Goal: Information Seeking & Learning: Compare options

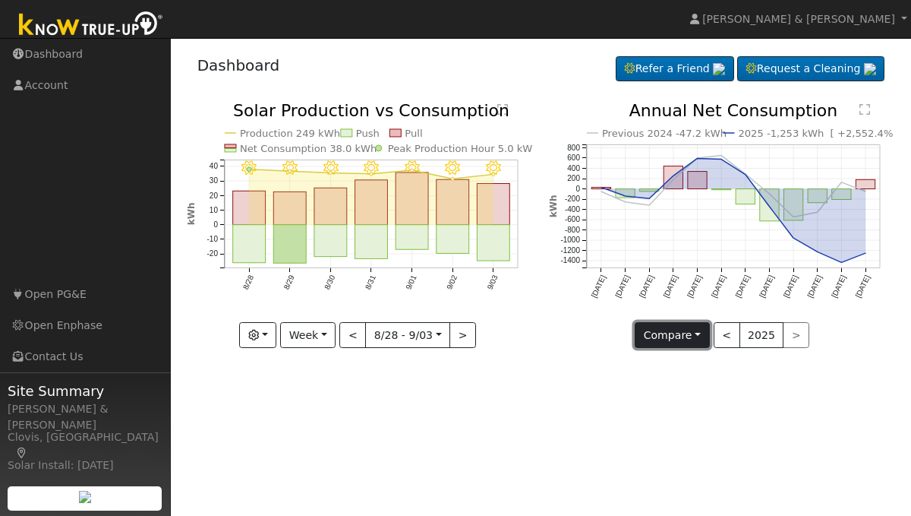
click at [696, 339] on button "Compare" at bounding box center [672, 335] width 75 height 26
click at [333, 335] on button "Week" at bounding box center [307, 335] width 55 height 26
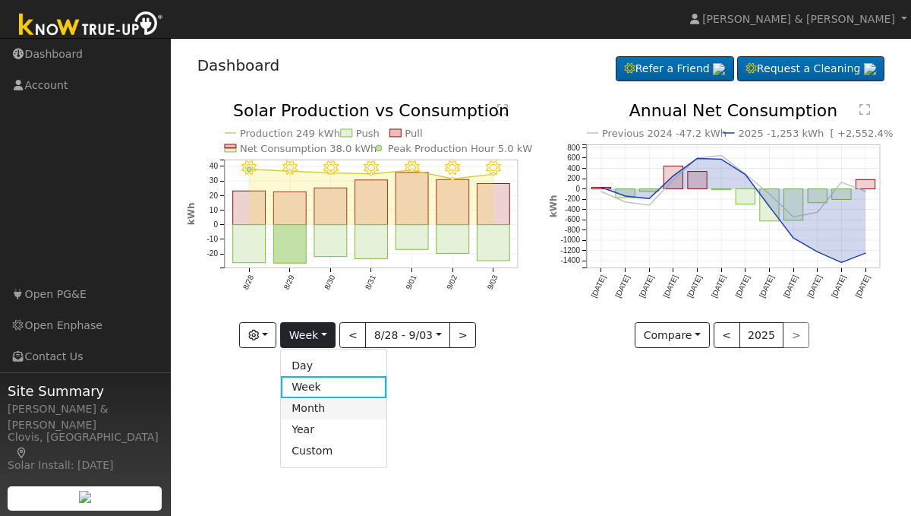
click at [330, 410] on link "Month" at bounding box center [334, 408] width 106 height 21
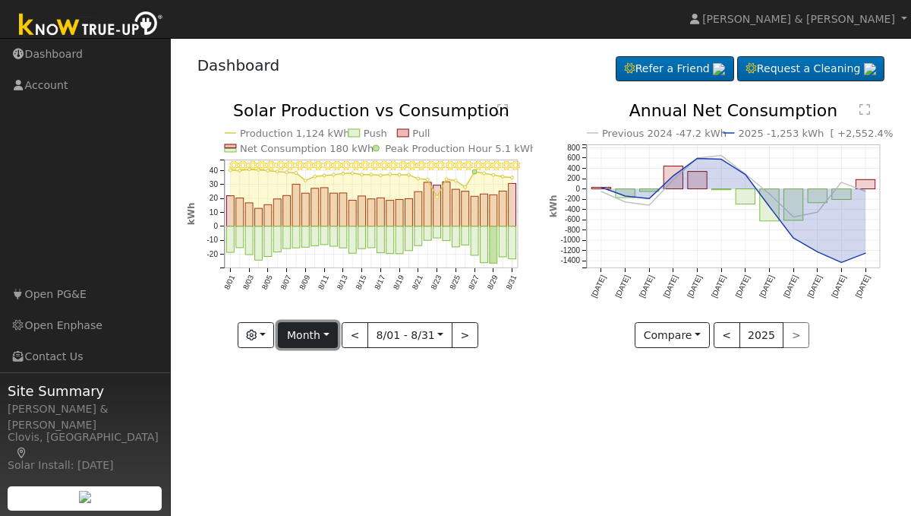
click at [331, 338] on button "Month" at bounding box center [308, 335] width 60 height 26
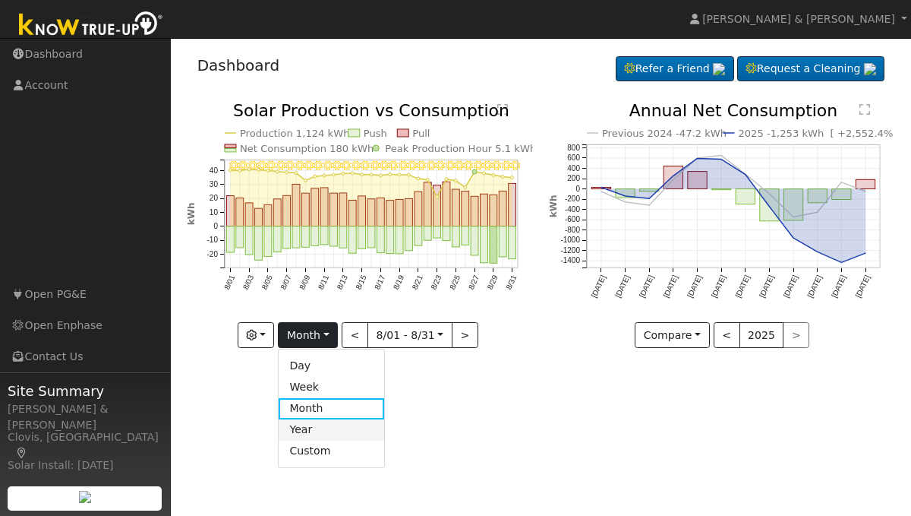
click at [325, 430] on link "Year" at bounding box center [332, 429] width 106 height 21
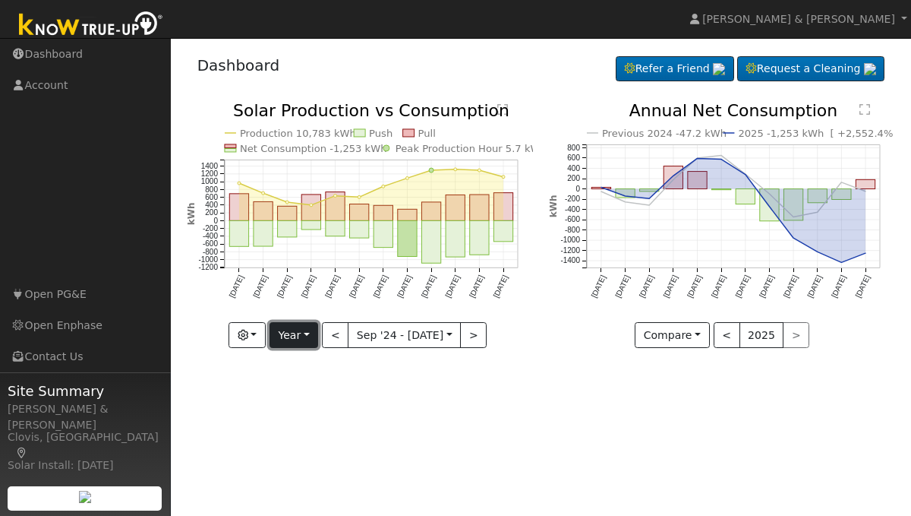
click at [314, 326] on button "Year" at bounding box center [294, 335] width 49 height 26
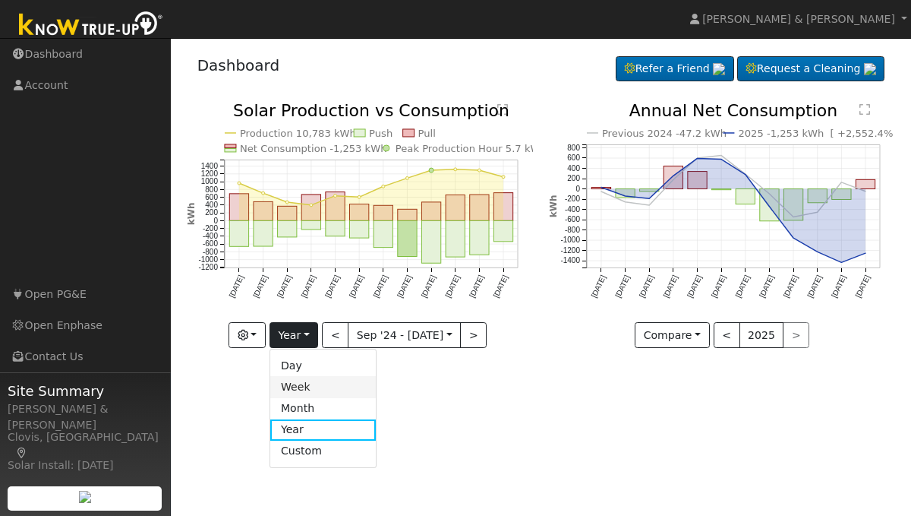
click at [307, 393] on link "Week" at bounding box center [323, 386] width 106 height 21
type input "[DATE]"
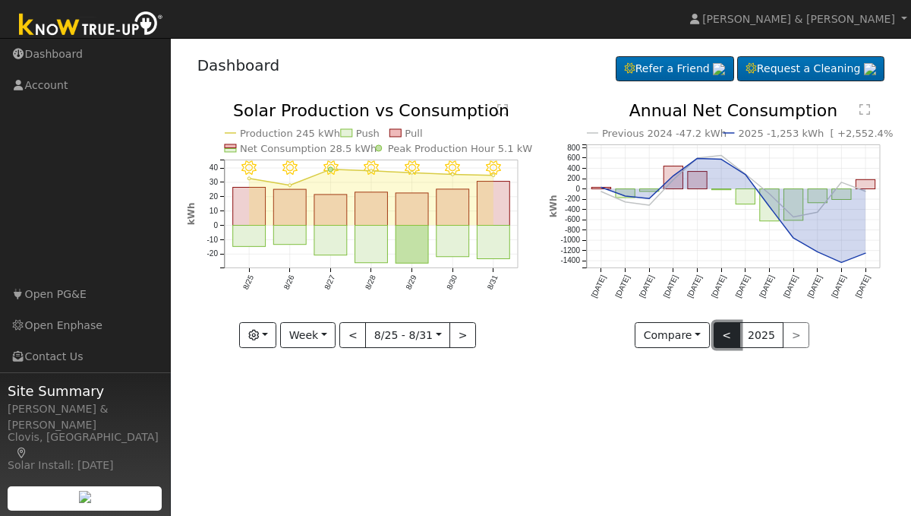
click at [723, 338] on button "<" at bounding box center [727, 335] width 27 height 26
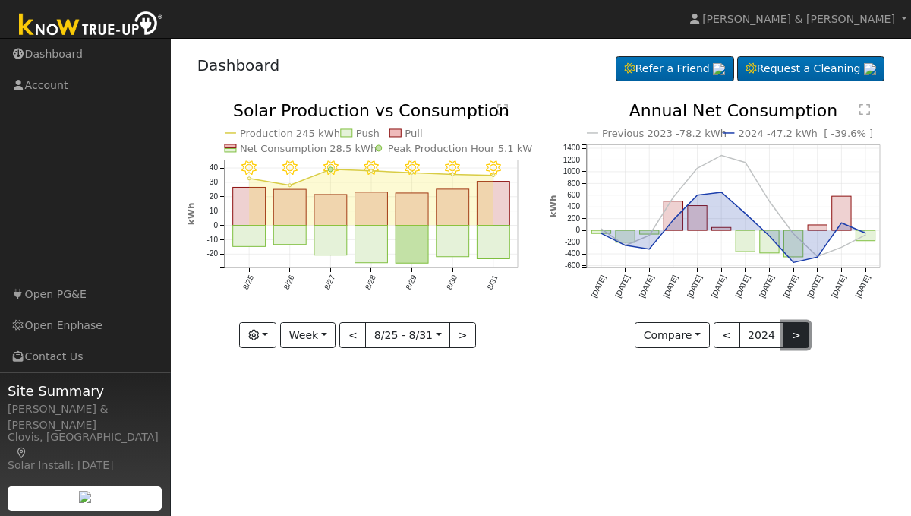
click at [783, 334] on button ">" at bounding box center [796, 335] width 27 height 26
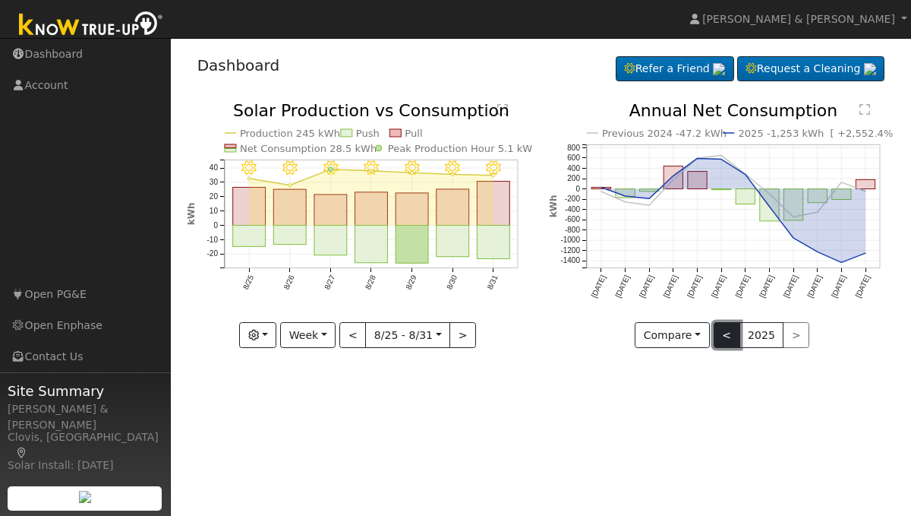
click at [731, 333] on button "<" at bounding box center [727, 335] width 27 height 26
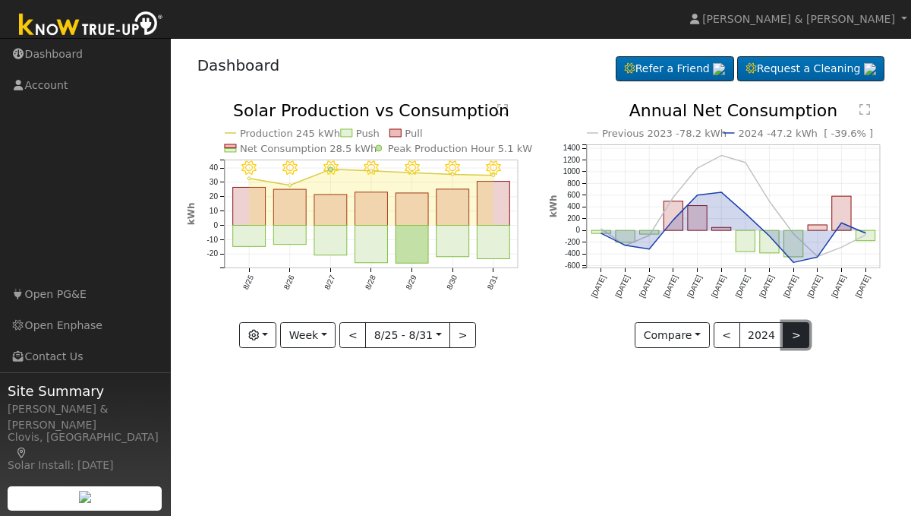
click at [787, 342] on button ">" at bounding box center [796, 335] width 27 height 26
